Goal: Information Seeking & Learning: Learn about a topic

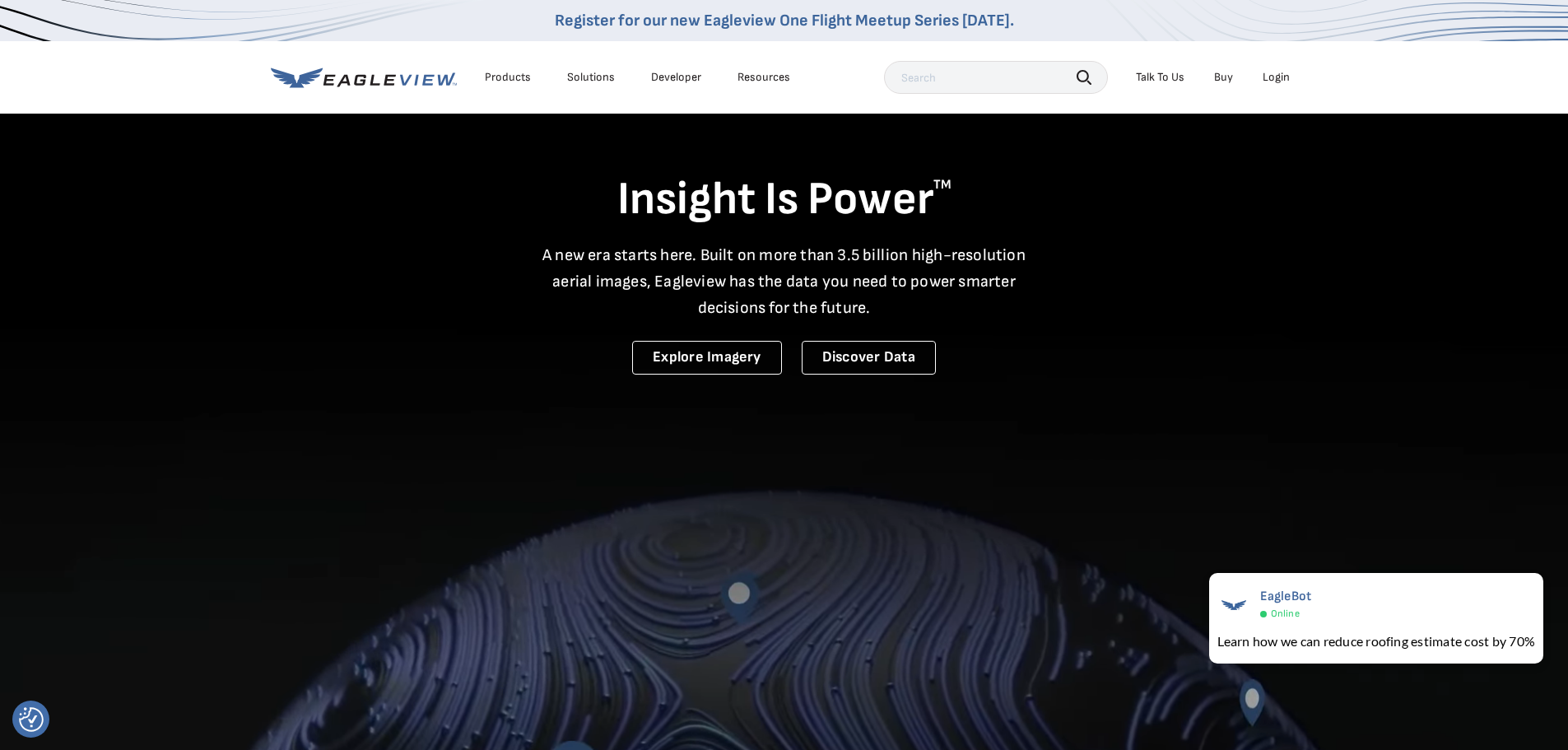
click at [1275, 72] on div "Login" at bounding box center [1276, 76] width 27 height 14
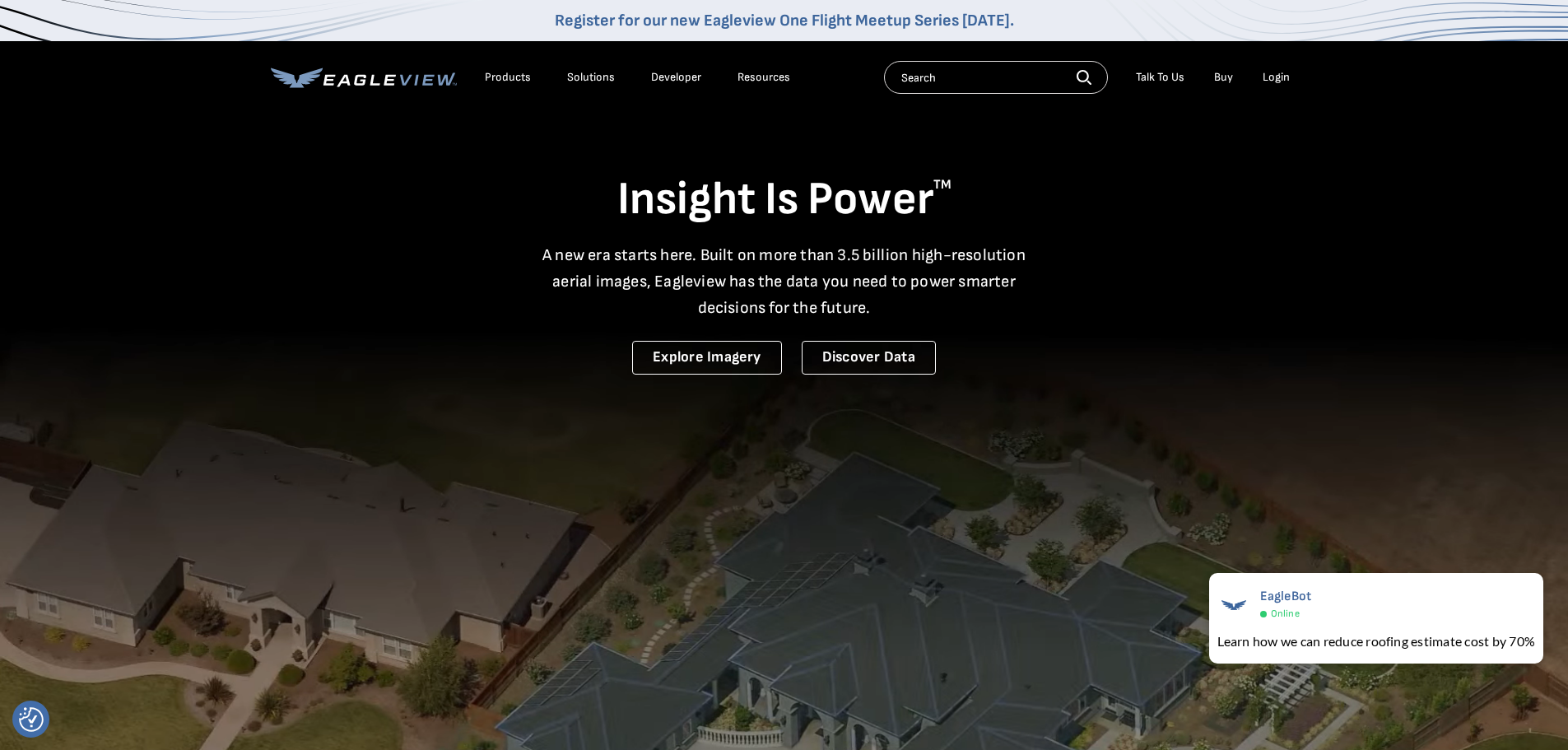
click at [498, 74] on div "Products" at bounding box center [507, 76] width 46 height 14
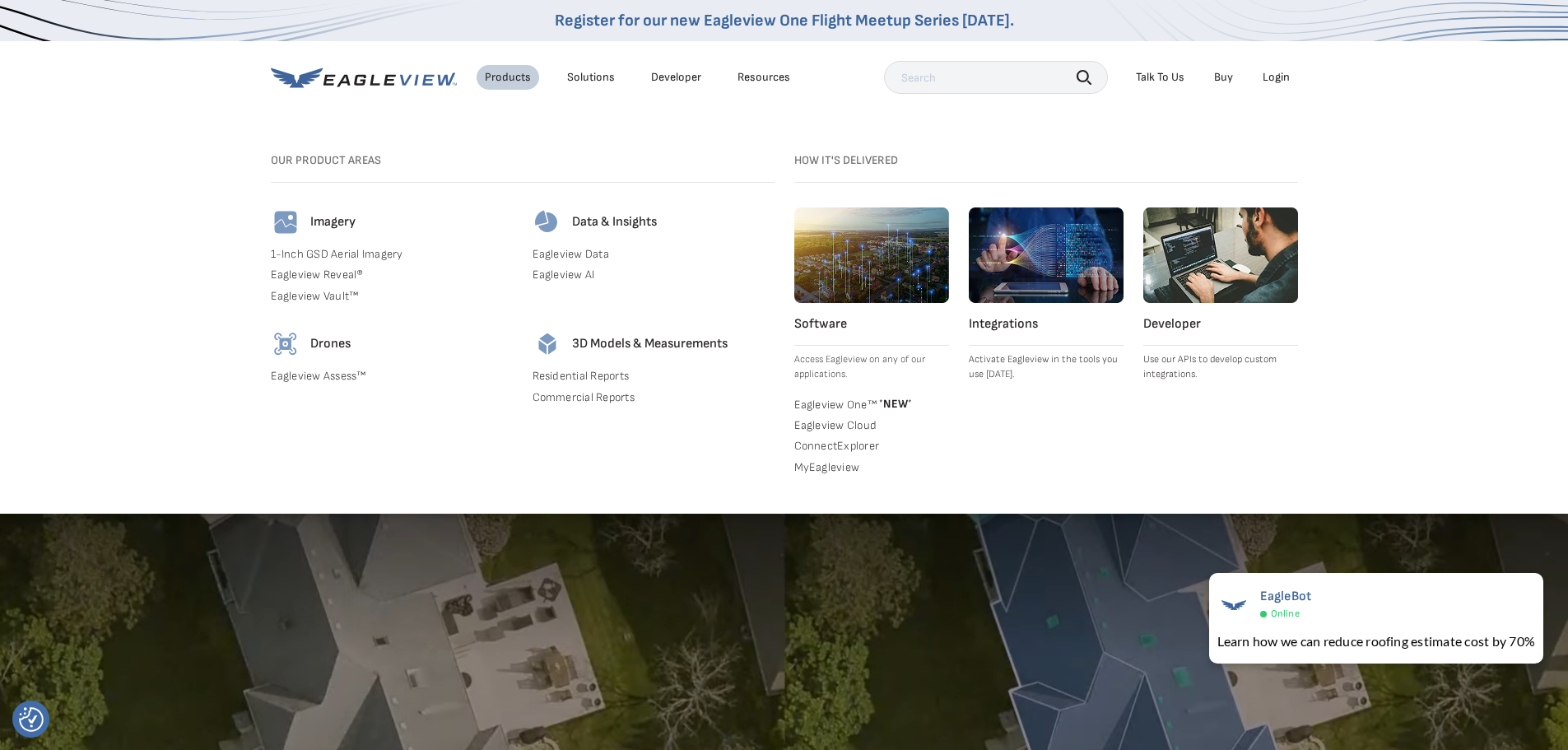
click at [304, 253] on link "1-Inch GSD Aerial Imagery" at bounding box center [391, 254] width 242 height 14
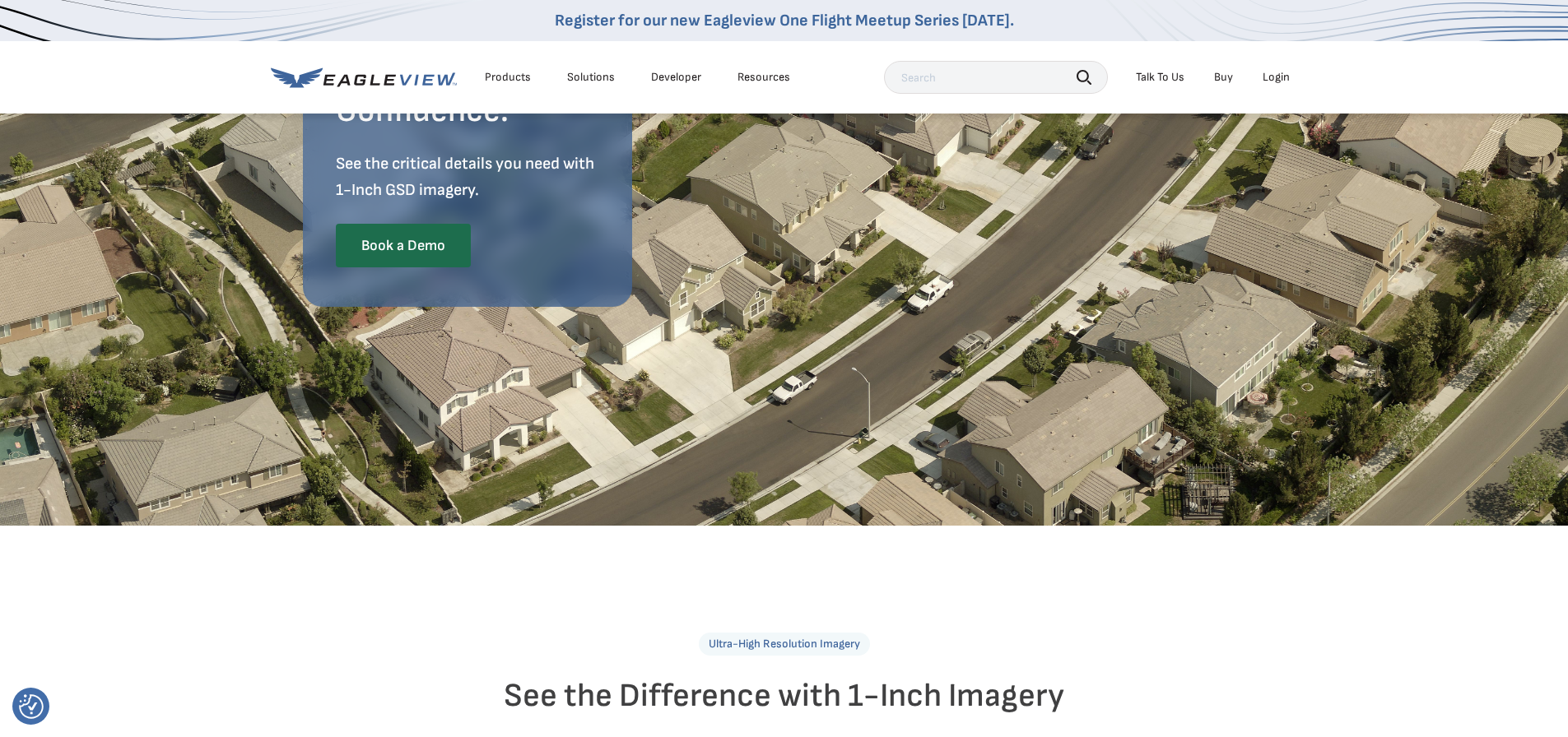
scroll to position [123, 0]
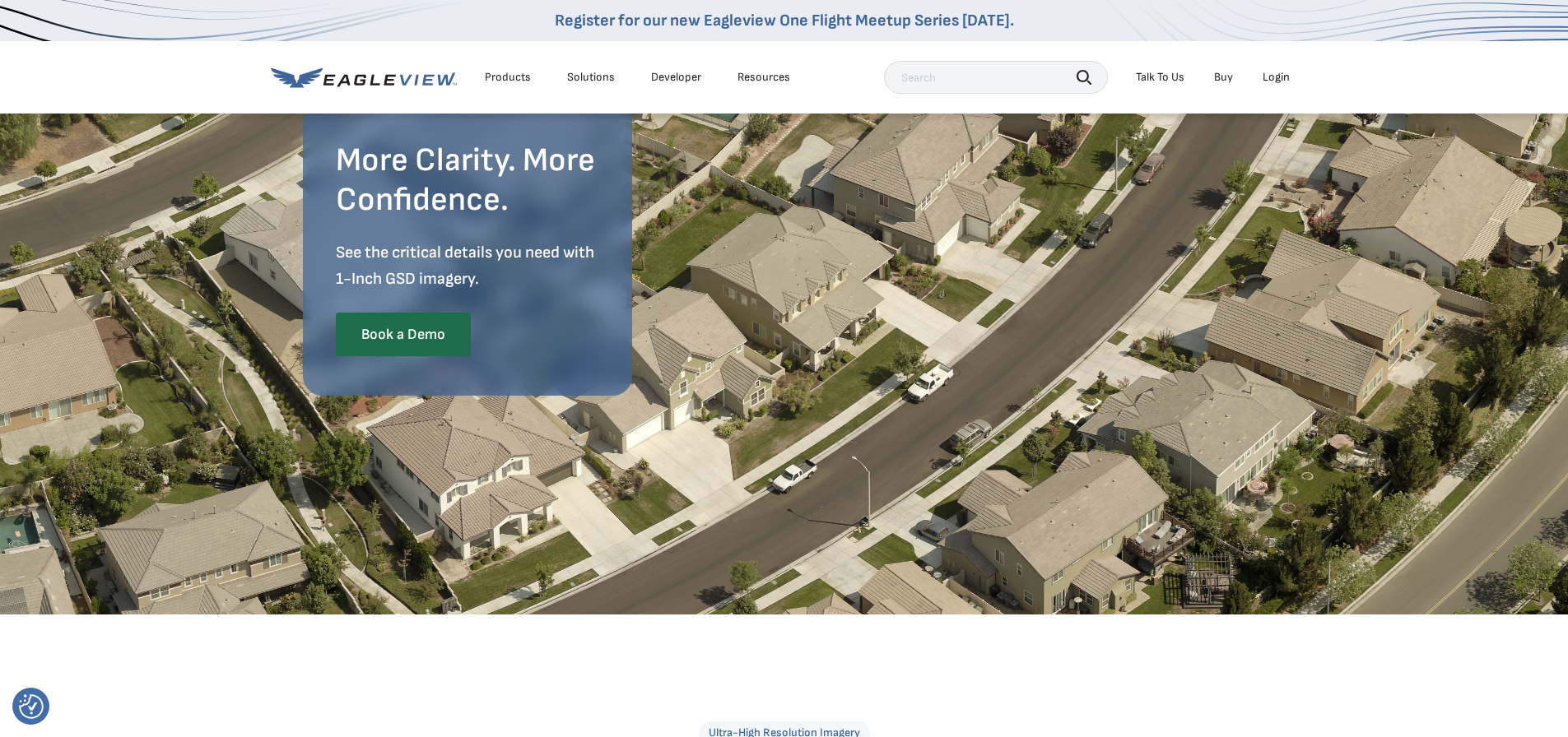
click at [1269, 75] on div "Login" at bounding box center [1276, 76] width 27 height 14
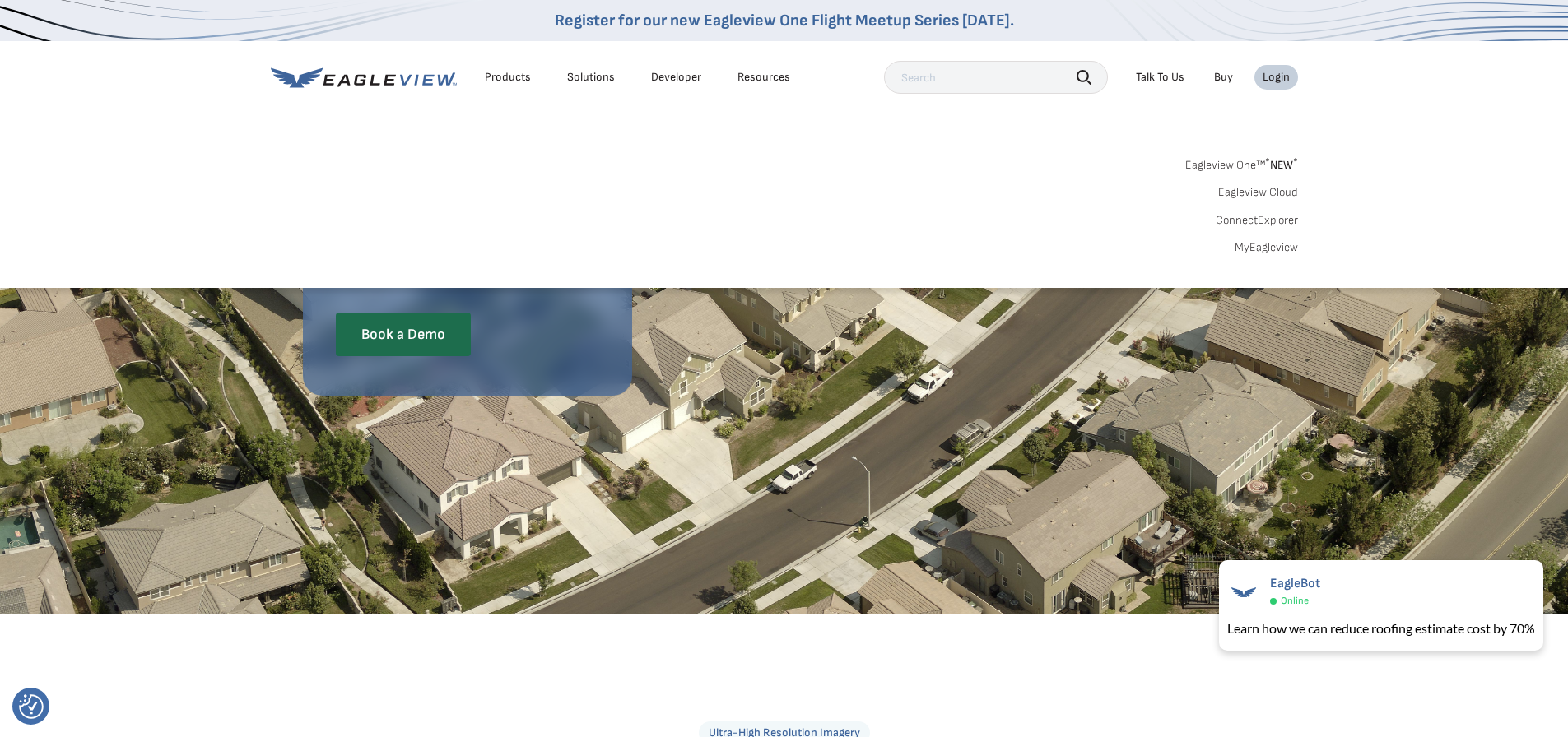
click at [1265, 157] on sup "*" at bounding box center [1268, 162] width 5 height 14
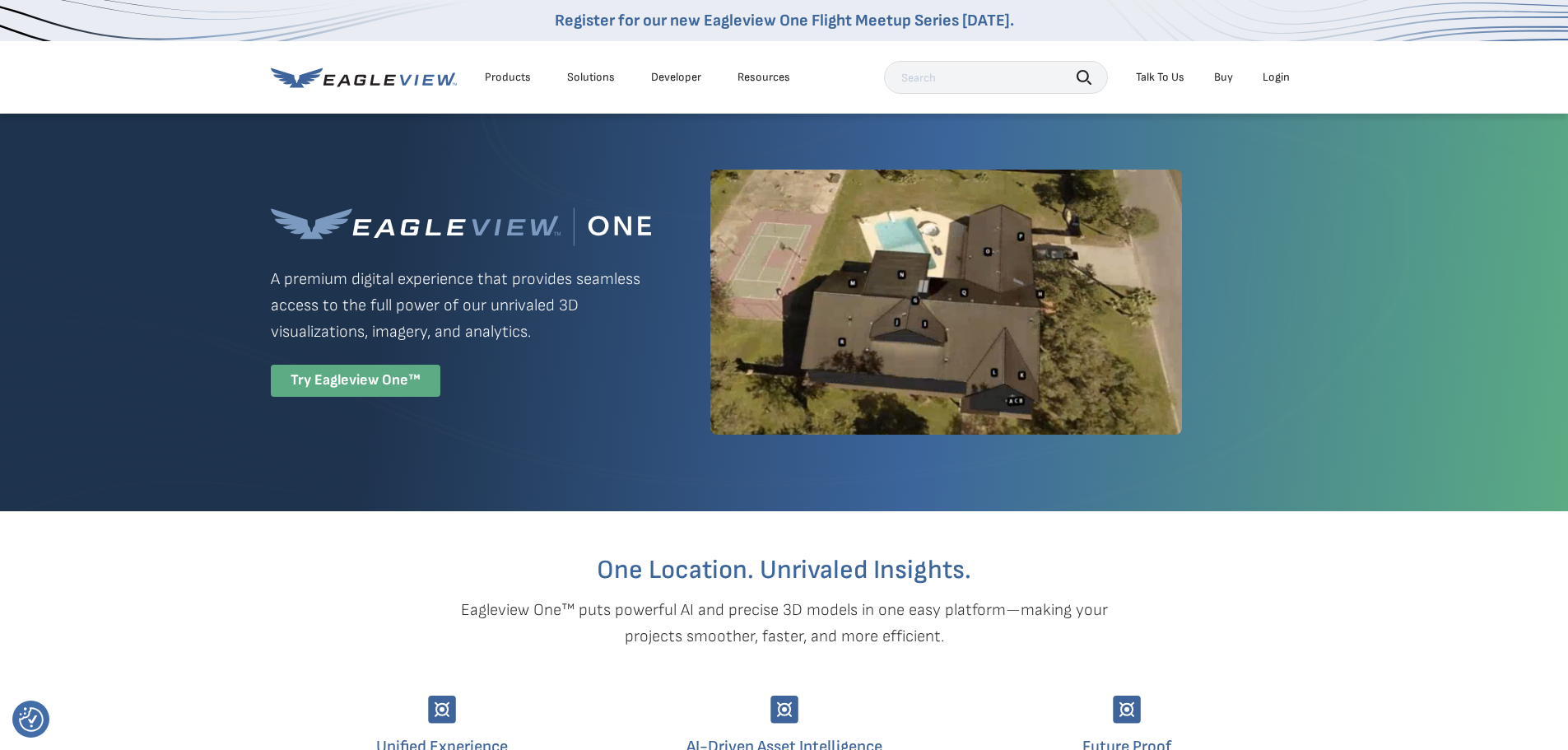
click at [390, 382] on div "Try Eagleview One™" at bounding box center [356, 381] width 170 height 32
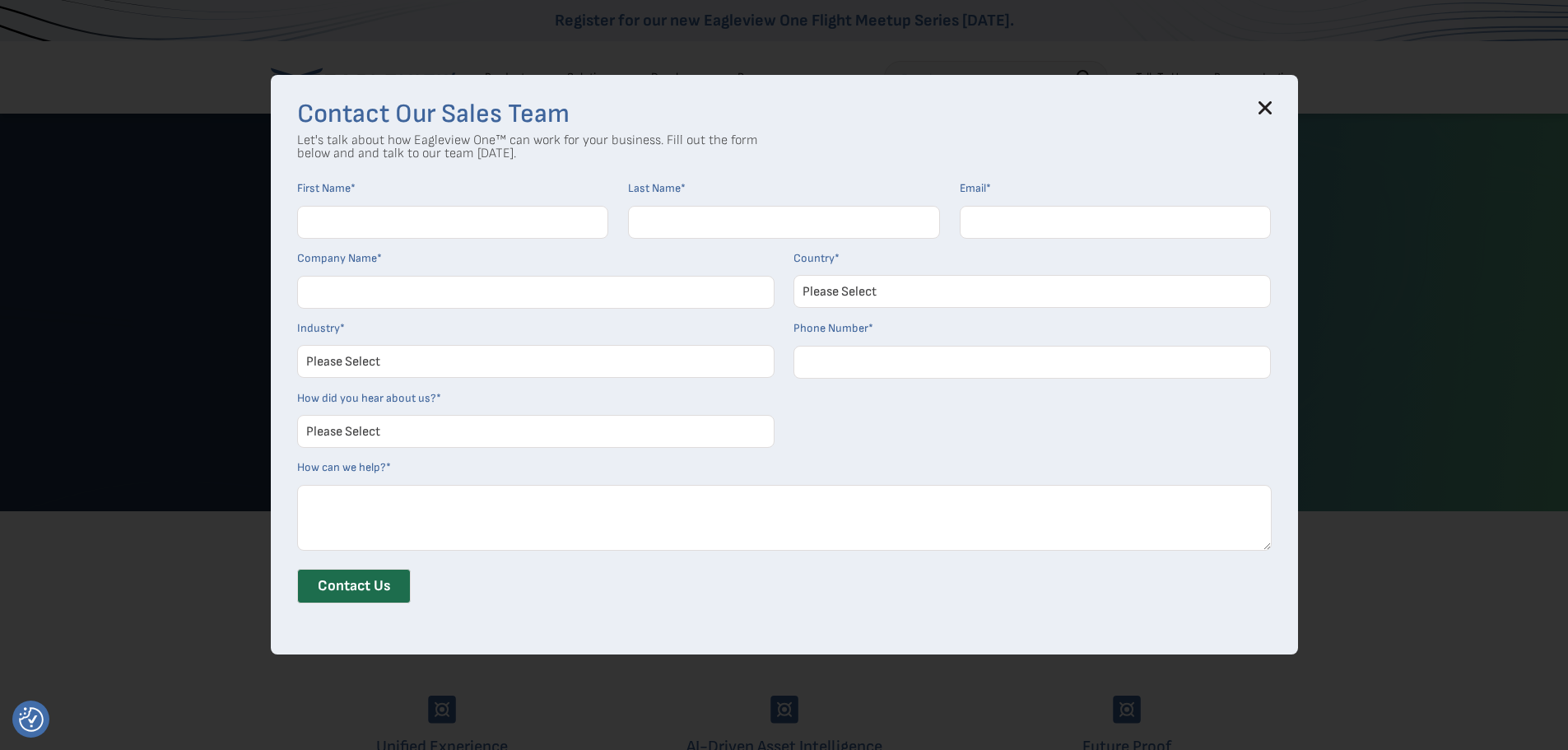
drag, startPoint x: 1269, startPoint y: 104, endPoint x: 1319, endPoint y: 93, distance: 51.2
click at [1269, 105] on icon at bounding box center [1265, 108] width 14 height 14
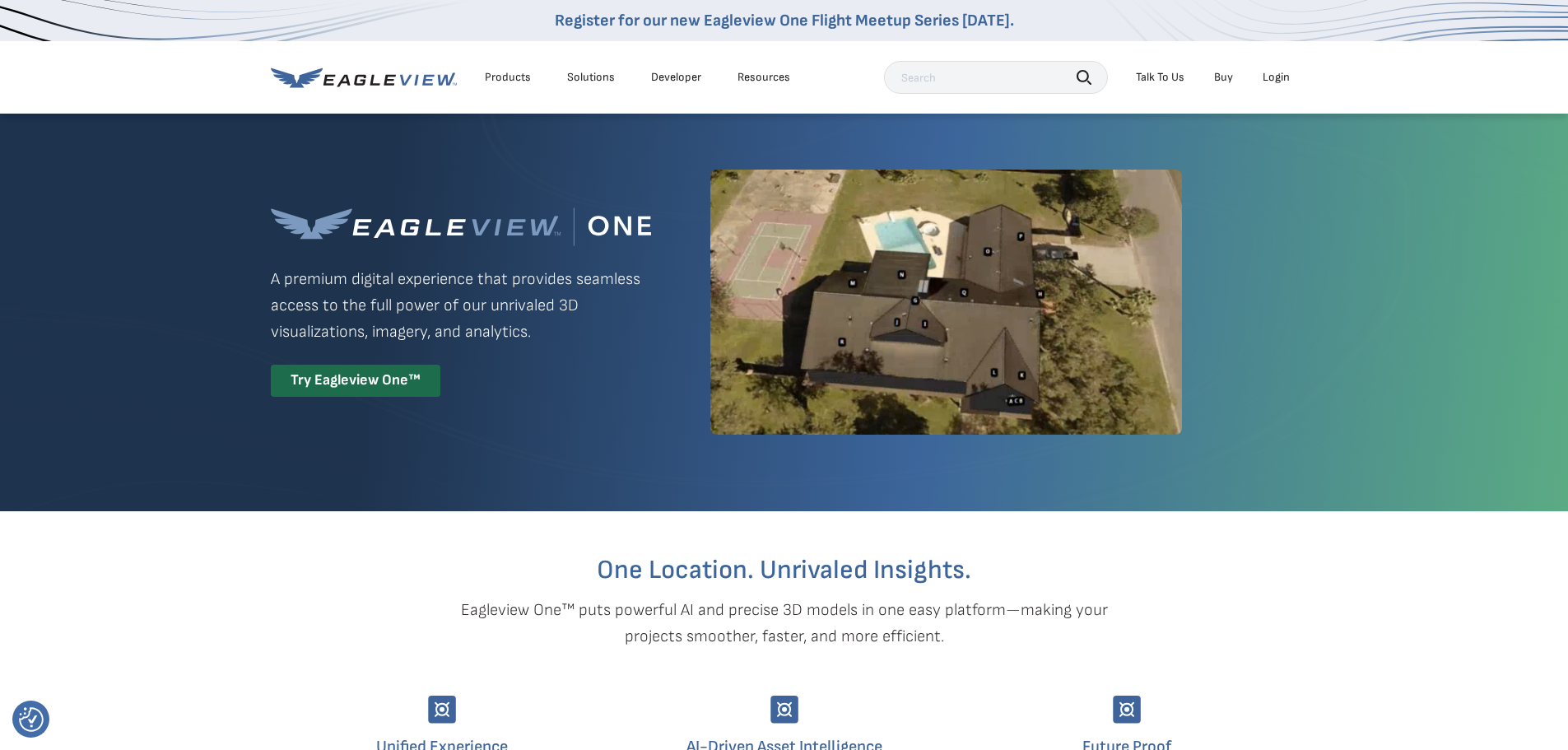
click at [1269, 86] on li "Login" at bounding box center [1275, 77] width 43 height 25
click at [1273, 70] on div "Login" at bounding box center [1276, 76] width 27 height 14
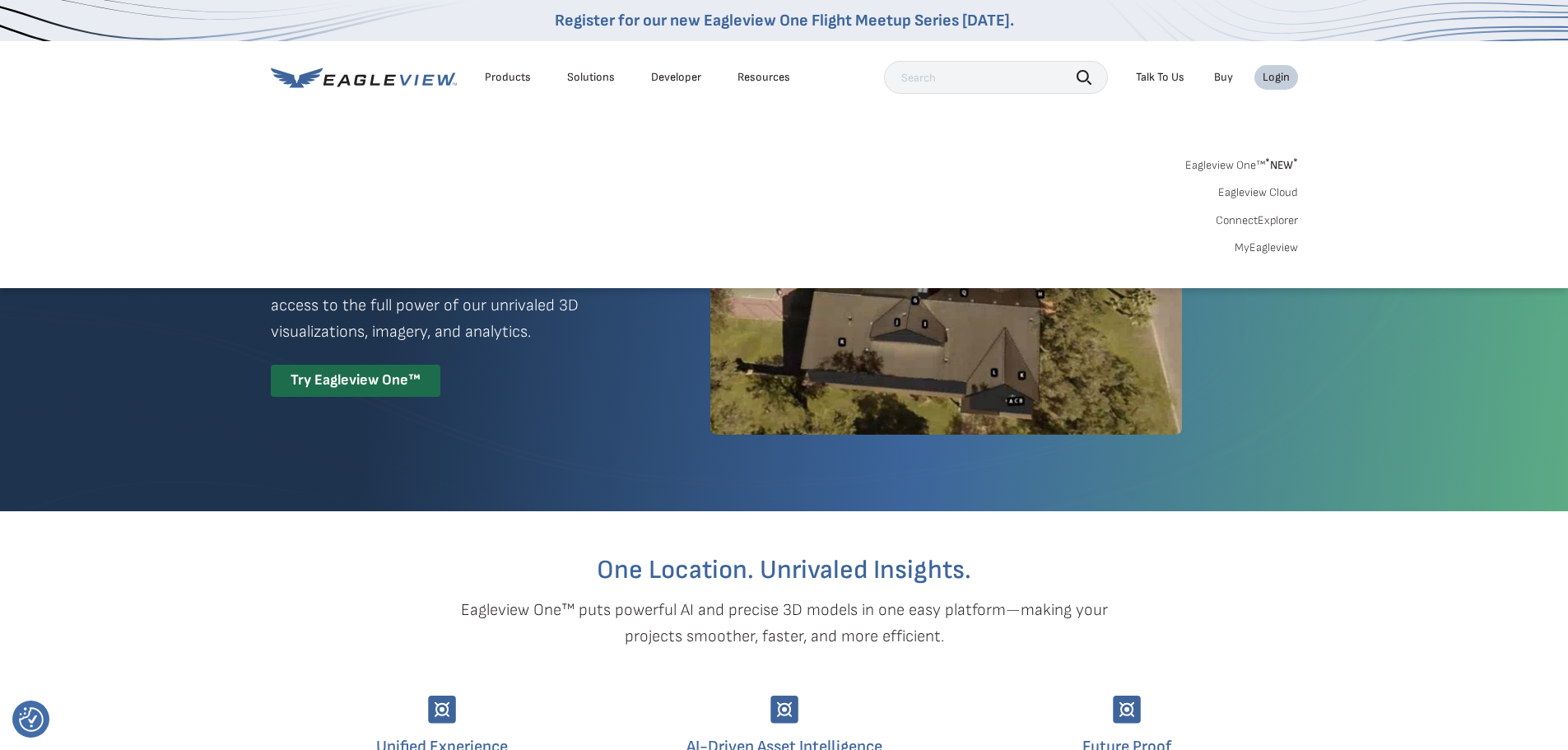
click at [1274, 199] on link "Eagleview Cloud" at bounding box center [1257, 192] width 80 height 14
